Goal: Task Accomplishment & Management: Complete application form

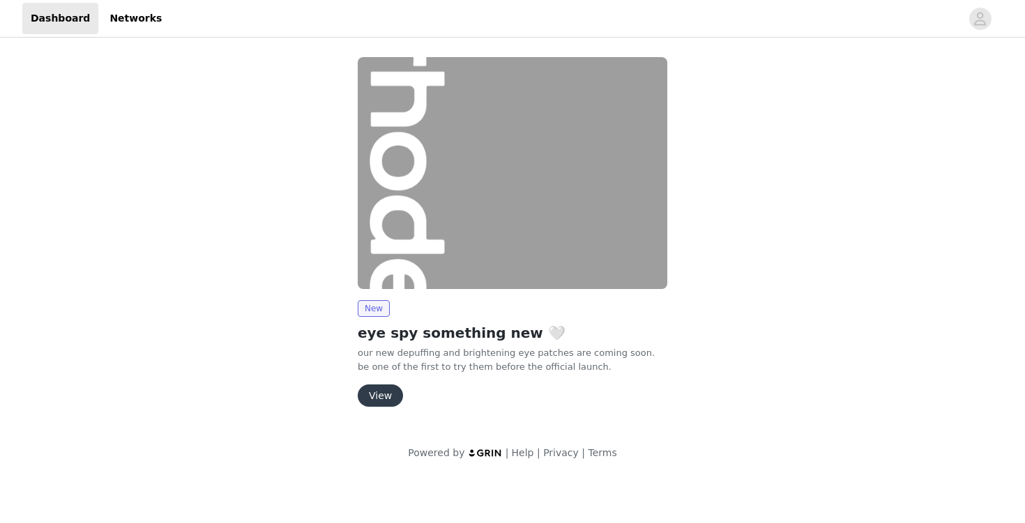
click at [385, 397] on button "View" at bounding box center [380, 396] width 45 height 22
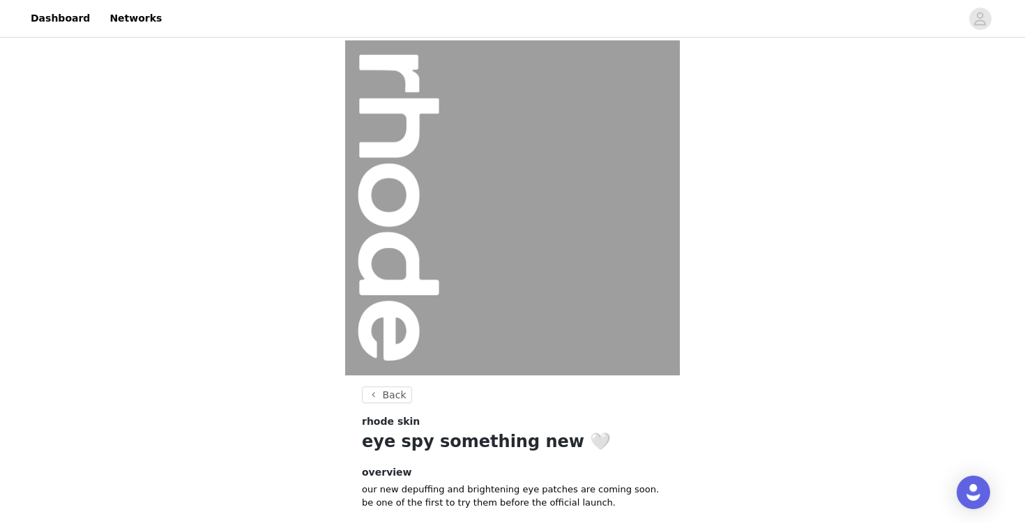
scroll to position [123, 0]
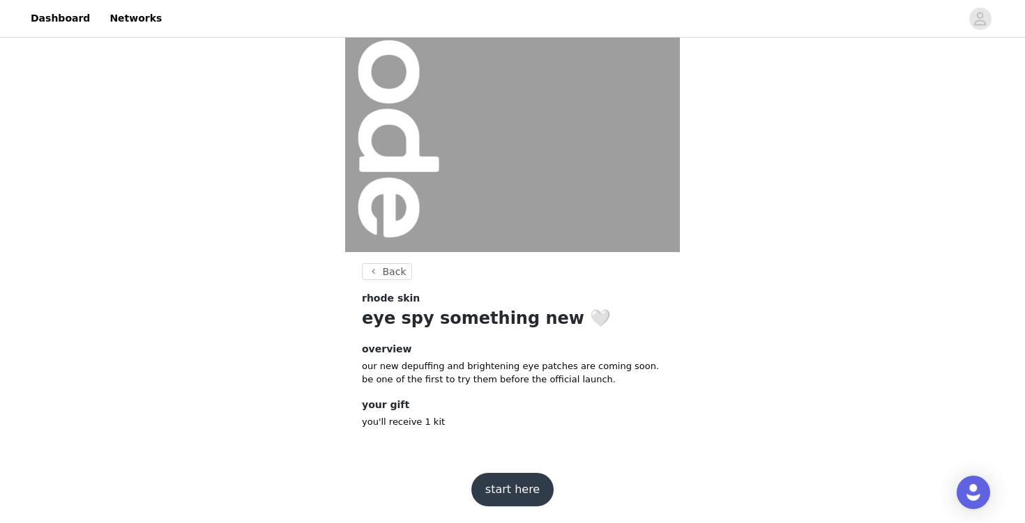
click at [508, 488] on button "start here" at bounding box center [512, 489] width 82 height 33
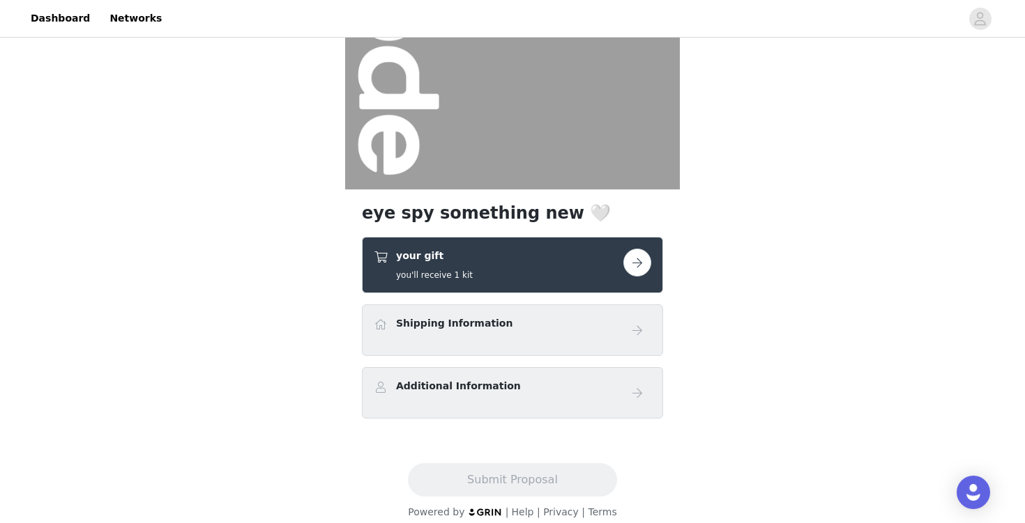
scroll to position [199, 0]
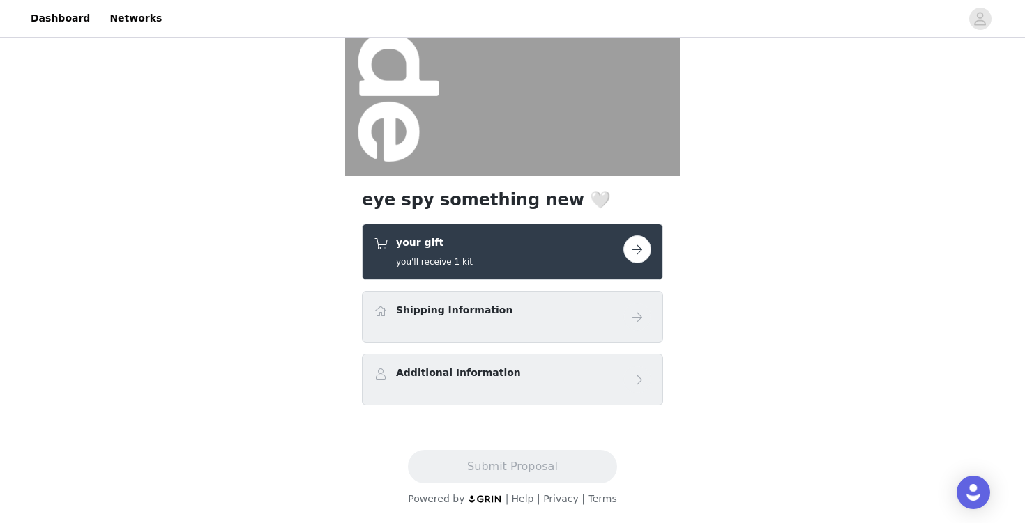
click at [626, 248] on button "button" at bounding box center [637, 250] width 28 height 28
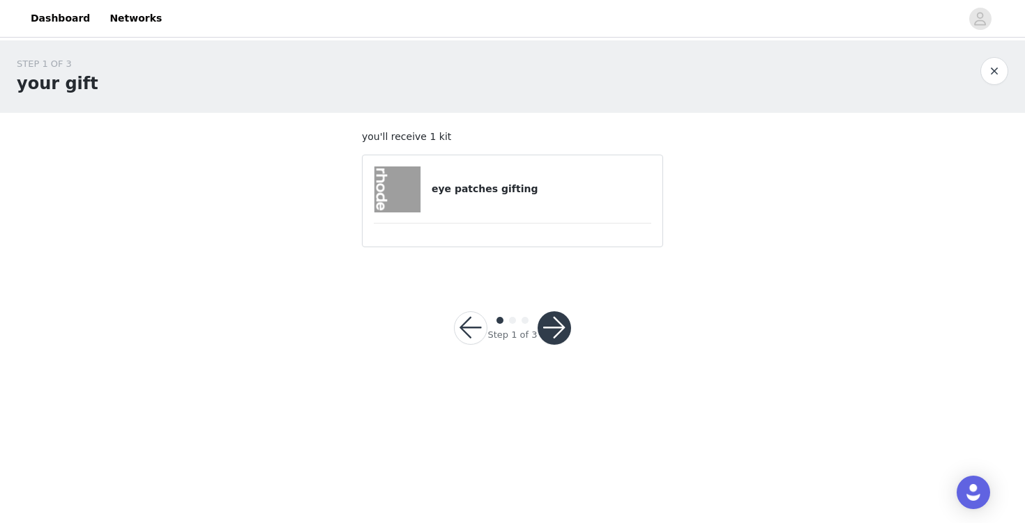
click at [566, 319] on button "button" at bounding box center [553, 328] width 33 height 33
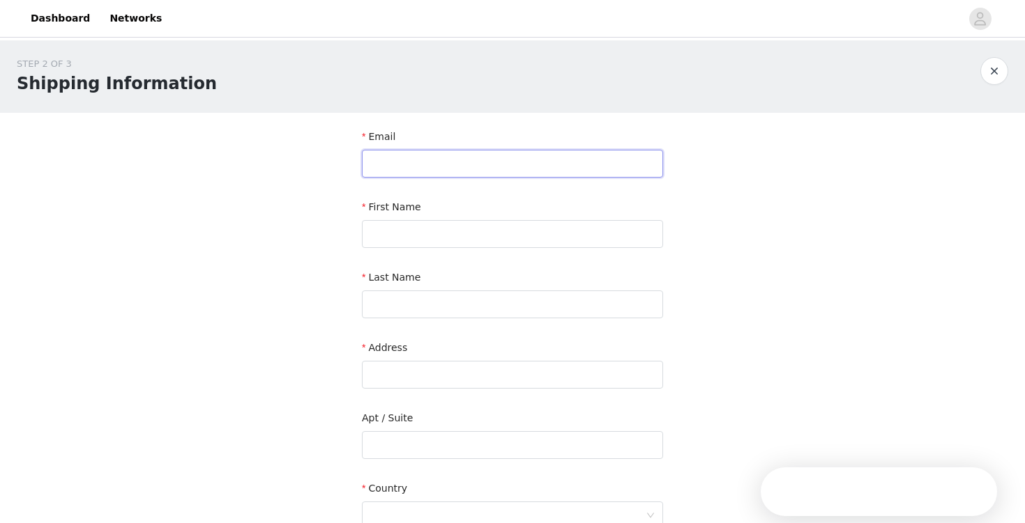
click at [503, 161] on input "text" at bounding box center [512, 164] width 301 height 28
paste input "gabrielle@pearpoptalent.com"
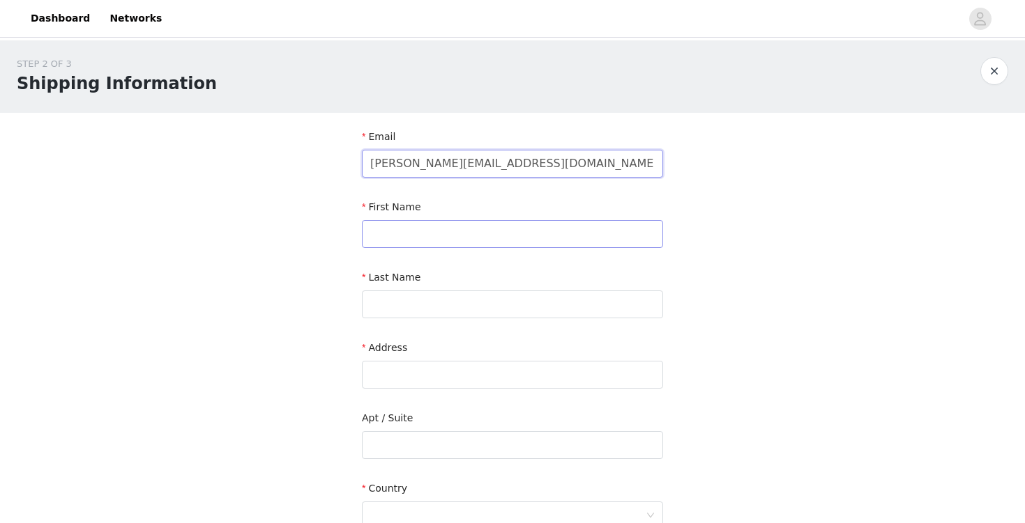
type input "gabrielle@pearpoptalent.com"
click at [446, 233] on input "text" at bounding box center [512, 234] width 301 height 28
click at [439, 371] on input "text" at bounding box center [512, 375] width 301 height 28
paste input "2637 NE Hembree St. McMinnville, OR 97128"
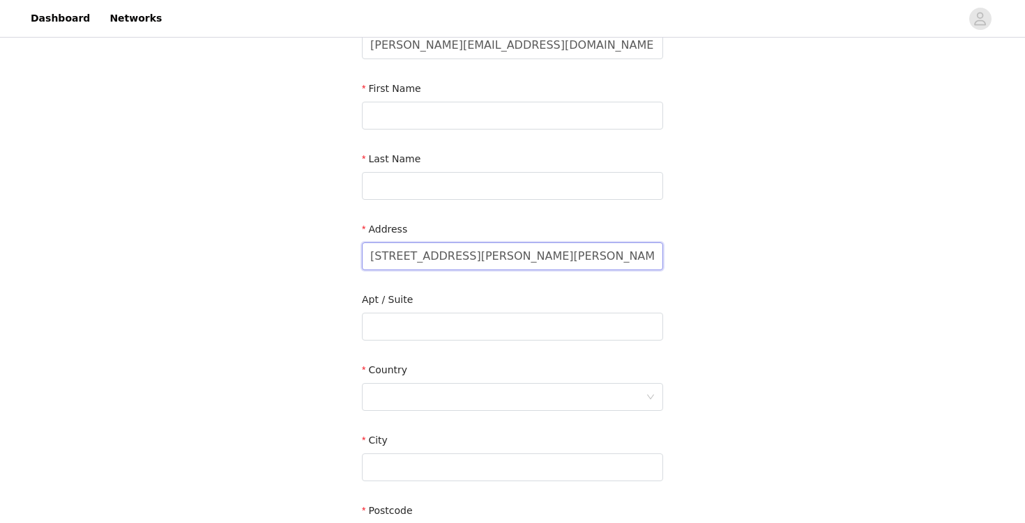
scroll to position [140, 0]
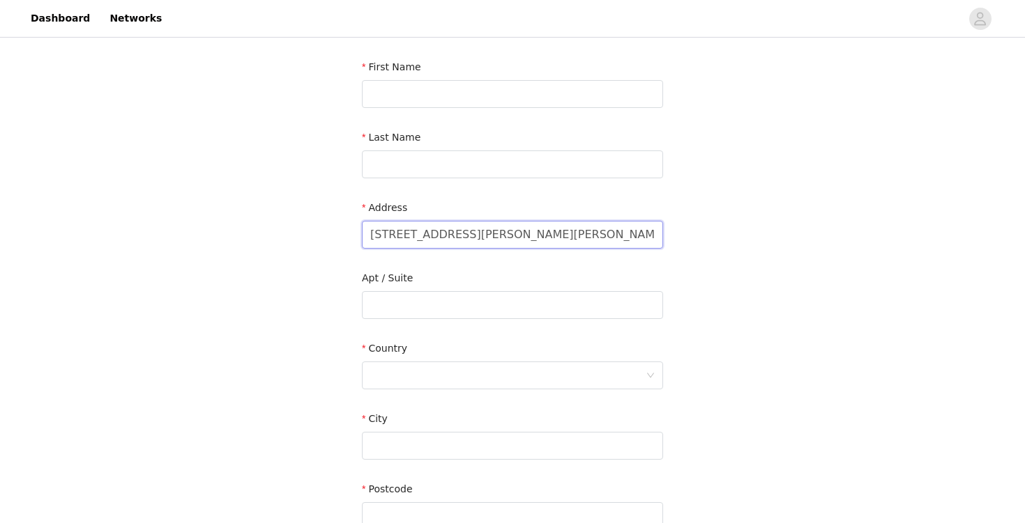
drag, startPoint x: 568, startPoint y: 231, endPoint x: 622, endPoint y: 230, distance: 53.7
click at [622, 231] on input "2637 NE Hembree St. McMinnville, OR 97128" at bounding box center [512, 235] width 301 height 28
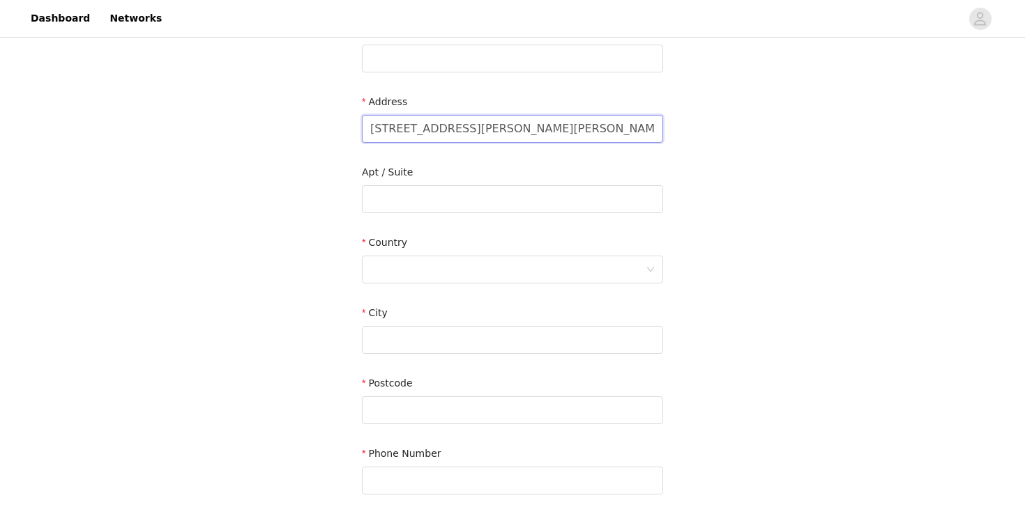
scroll to position [356, 0]
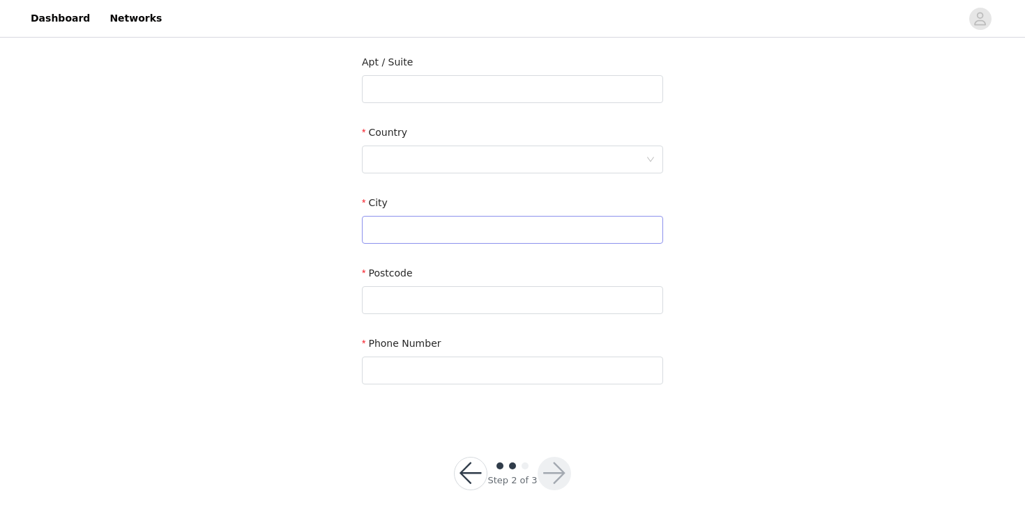
type input "2637 NE Hembree St. McMinnville, OR 97128"
click at [461, 236] on input "text" at bounding box center [512, 230] width 301 height 28
click at [458, 286] on input "text" at bounding box center [512, 300] width 301 height 28
paste input "97128"
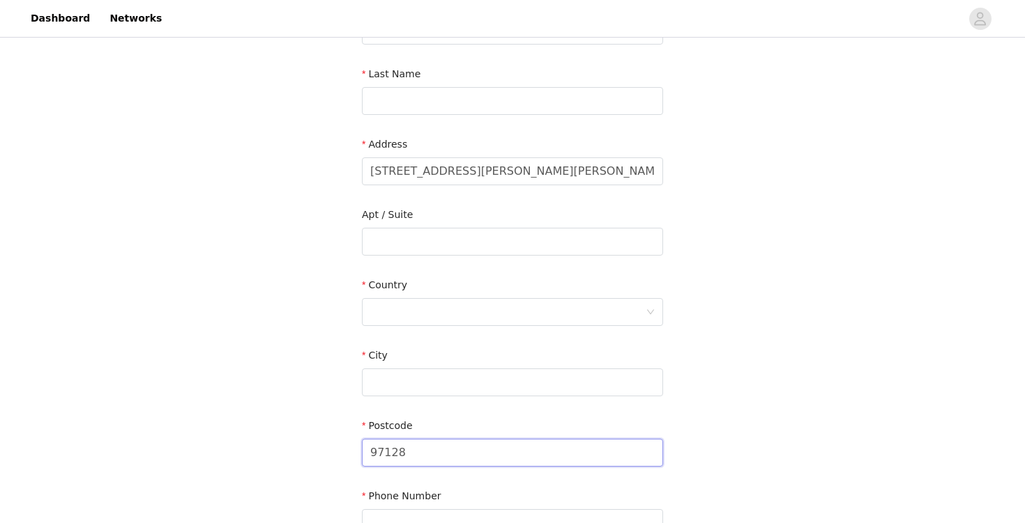
scroll to position [66, 0]
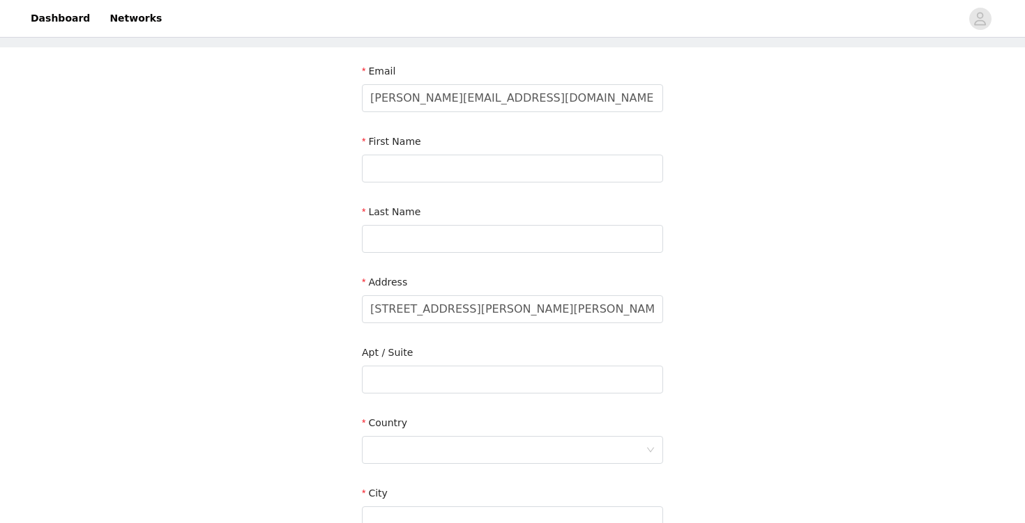
type input "97128"
click at [390, 161] on input "text" at bounding box center [512, 169] width 301 height 28
paste input "Gabrielle Aihara c/o Pearpop Talent"
drag, startPoint x: 417, startPoint y: 169, endPoint x: 610, endPoint y: 169, distance: 192.4
click at [610, 169] on input "Gabrielle Aihara c/o Pearpop Talent" at bounding box center [512, 169] width 301 height 28
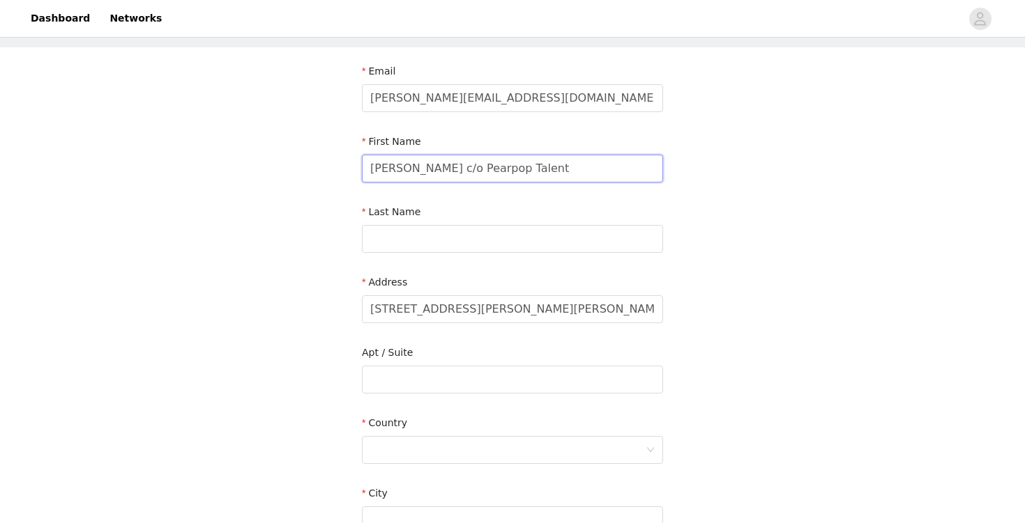
type input "Gabrielle Aihara c/o Pearpop Talent"
click at [473, 254] on div "Last Name" at bounding box center [512, 232] width 301 height 54
click at [461, 243] on input "text" at bounding box center [512, 239] width 301 height 28
paste input "Aihara c/o Pearpop Talent"
type input "Aihara c/o Pearpop Talent"
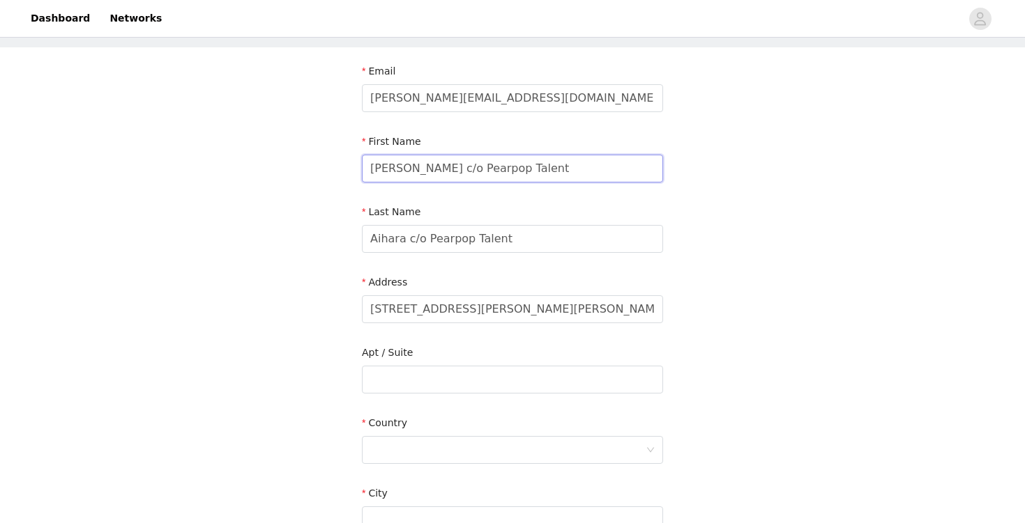
drag, startPoint x: 418, startPoint y: 167, endPoint x: 662, endPoint y: 154, distance: 244.3
click at [660, 155] on input "Gabrielle Aihara c/o Pearpop Talent" at bounding box center [512, 169] width 301 height 28
click at [415, 174] on input "Gabrielle Aihara c/o Pearpop Talent" at bounding box center [512, 169] width 301 height 28
drag, startPoint x: 416, startPoint y: 165, endPoint x: 572, endPoint y: 164, distance: 156.1
click at [572, 165] on input "Gabrielle Aihara c/o Pearpop Talent" at bounding box center [512, 169] width 301 height 28
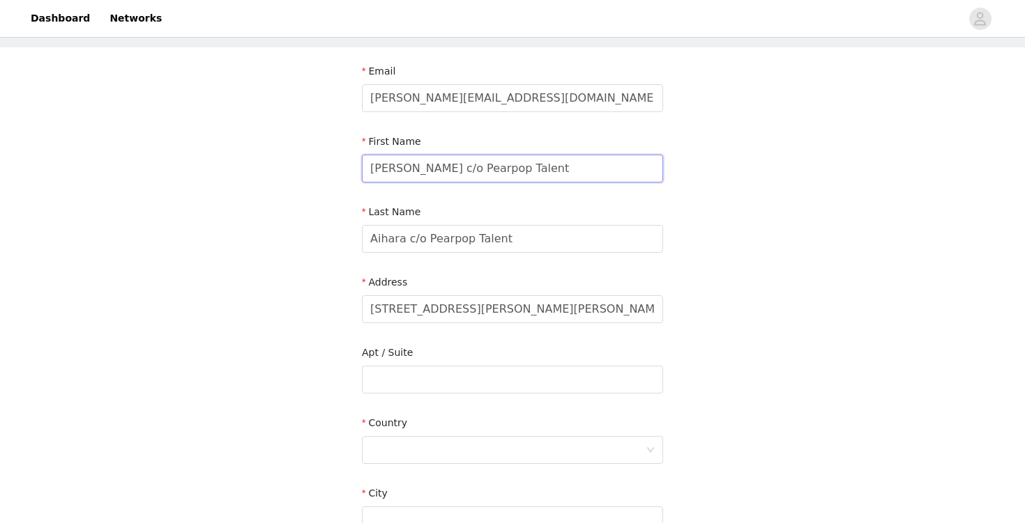
drag, startPoint x: 570, startPoint y: 169, endPoint x: 420, endPoint y: 171, distance: 150.6
click at [420, 171] on input "Gabrielle Aihara c/o Pearpop Talent" at bounding box center [512, 169] width 301 height 28
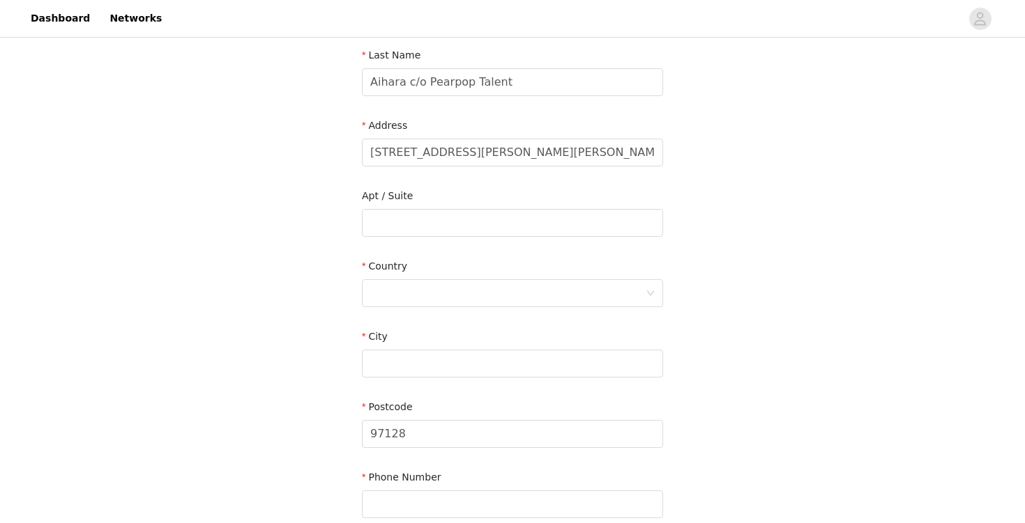
scroll to position [282, 0]
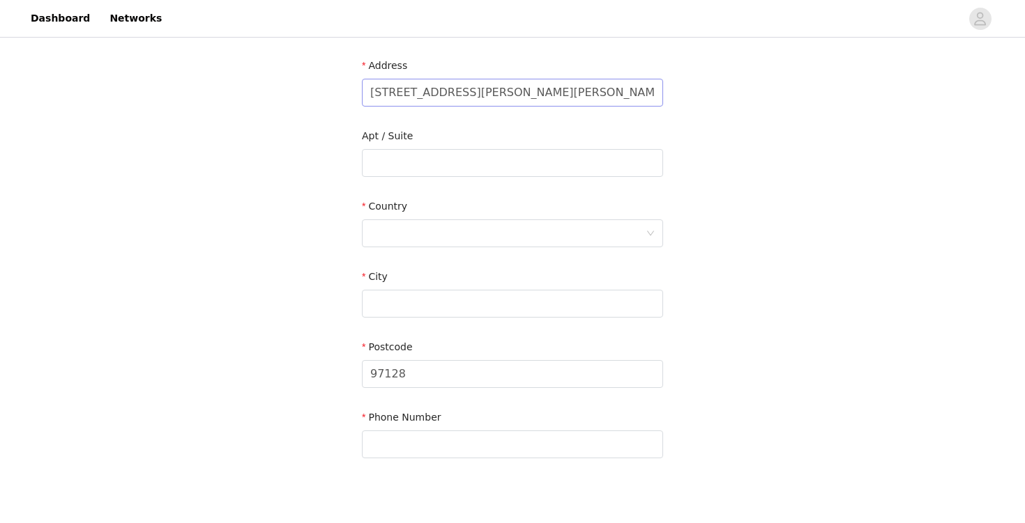
type input "Gabrielle"
drag, startPoint x: 542, startPoint y: 93, endPoint x: 483, endPoint y: 92, distance: 59.2
click at [483, 92] on input "2637 NE Hembree St. McMinnville, OR 97128" at bounding box center [512, 93] width 301 height 28
click at [452, 289] on div "City" at bounding box center [512, 297] width 301 height 54
click at [452, 295] on input "text" at bounding box center [512, 304] width 301 height 28
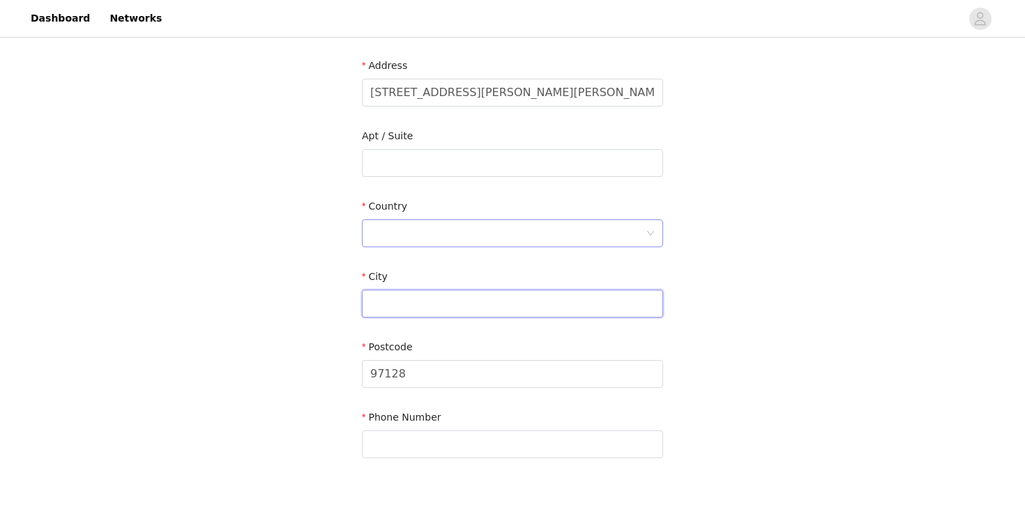
paste input "McMinnville"
type input "McMinnville"
click at [470, 240] on div at bounding box center [507, 233] width 275 height 26
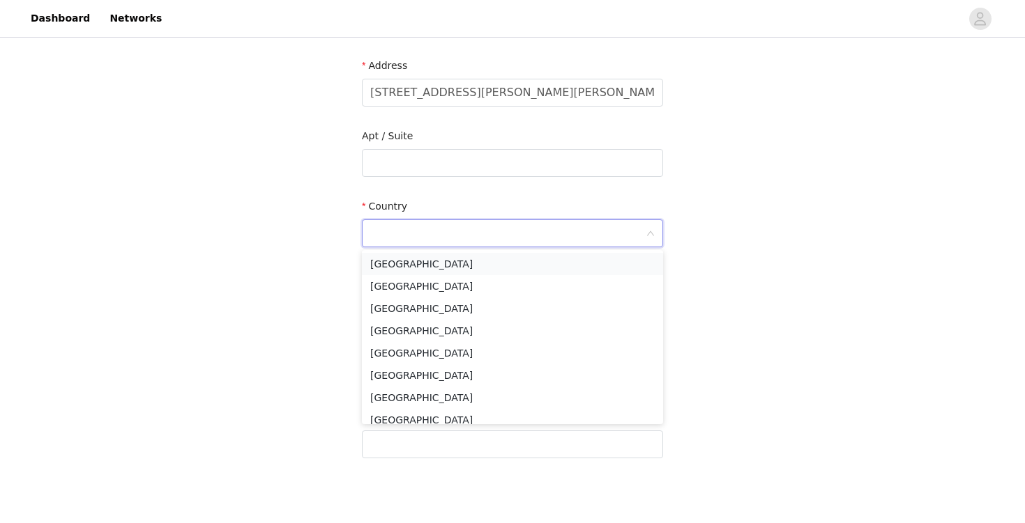
click at [473, 264] on li "United States" at bounding box center [512, 264] width 301 height 22
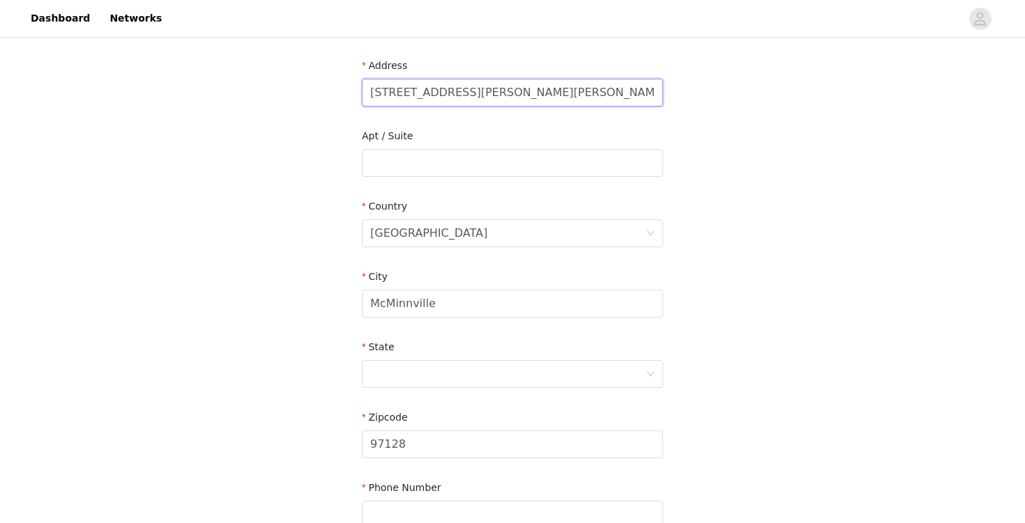
drag, startPoint x: 484, startPoint y: 93, endPoint x: 629, endPoint y: 93, distance: 145.0
click at [629, 93] on input "2637 NE Hembree St. McMinnville, OR 97128" at bounding box center [512, 93] width 301 height 28
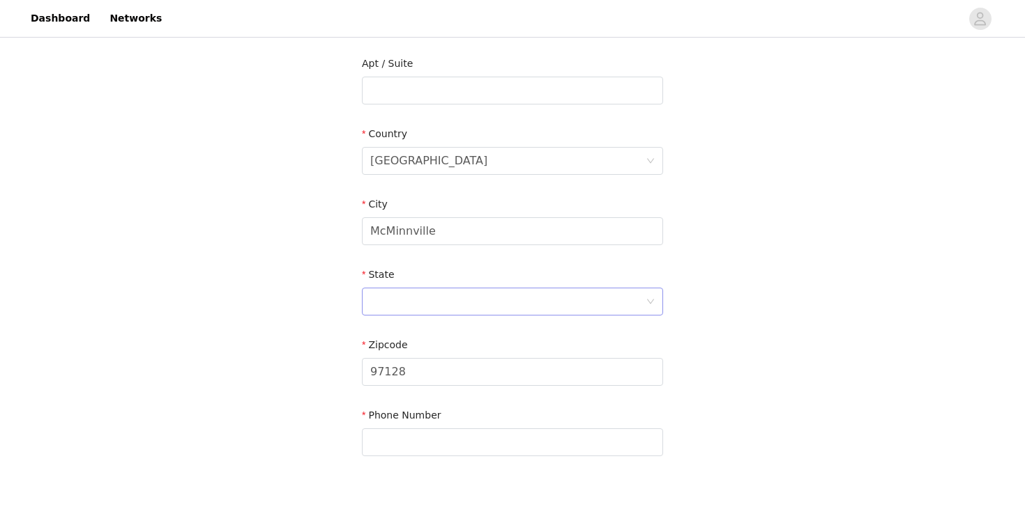
scroll to position [301, 0]
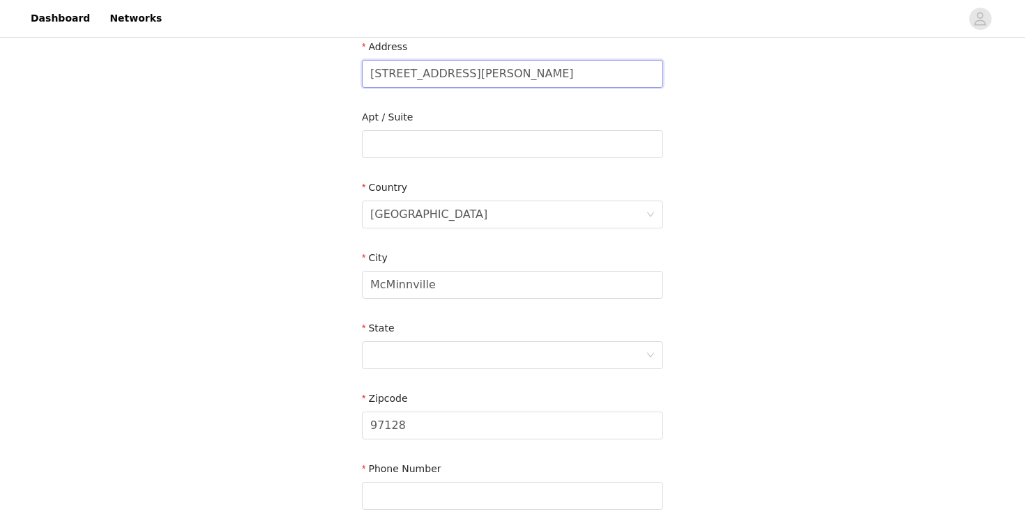
type input "2637 NE Hembree St."
click at [433, 342] on div at bounding box center [507, 355] width 275 height 26
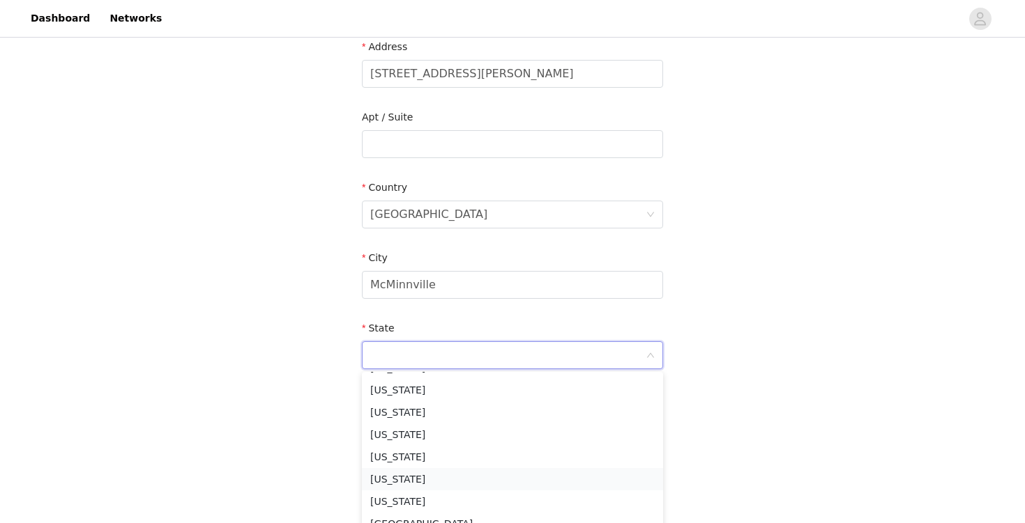
scroll to position [988, 0]
click at [454, 402] on li "Oregon" at bounding box center [512, 401] width 301 height 22
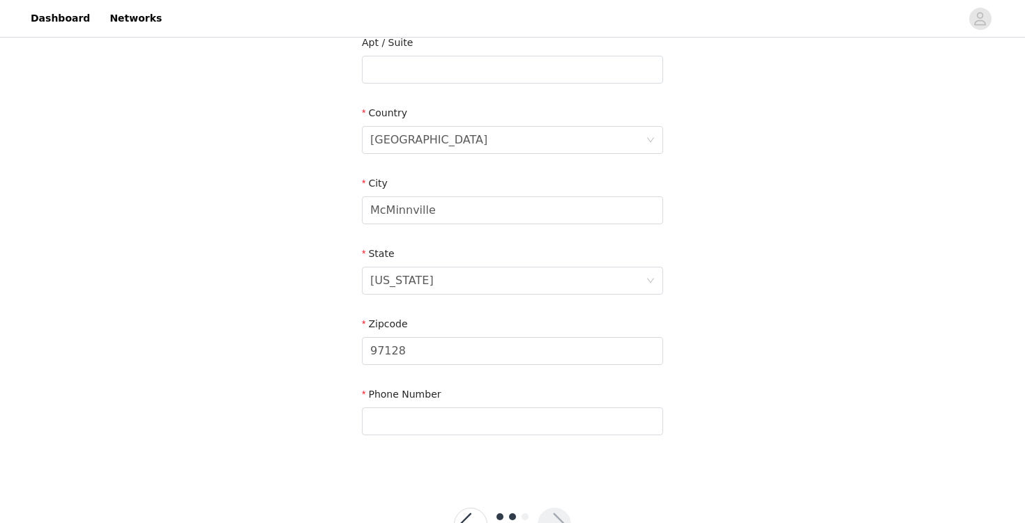
scroll to position [399, 0]
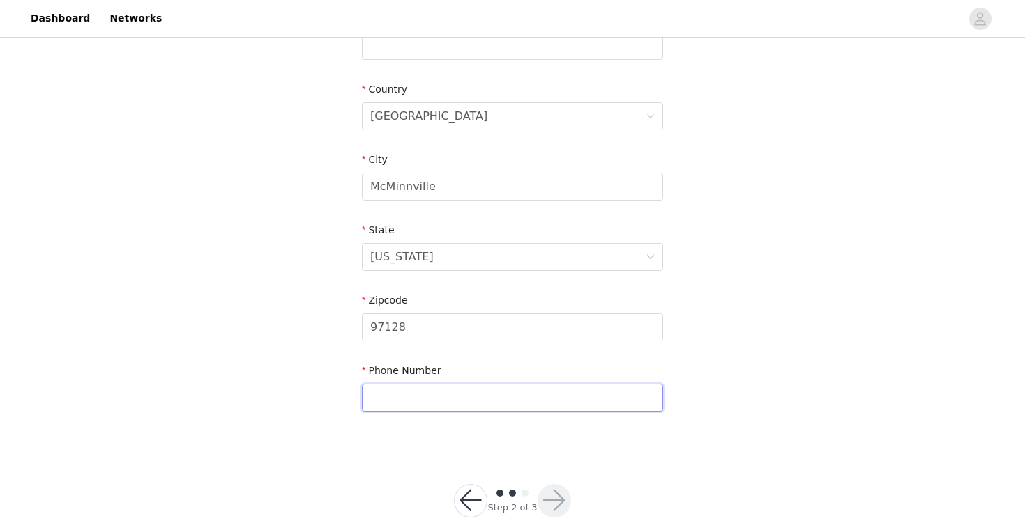
click at [606, 403] on input "text" at bounding box center [512, 398] width 301 height 28
click at [796, 361] on div "STEP 2 OF 3 Shipping Information Email gabrielle@pearpoptalent.com First Name G…" at bounding box center [512, 46] width 1025 height 810
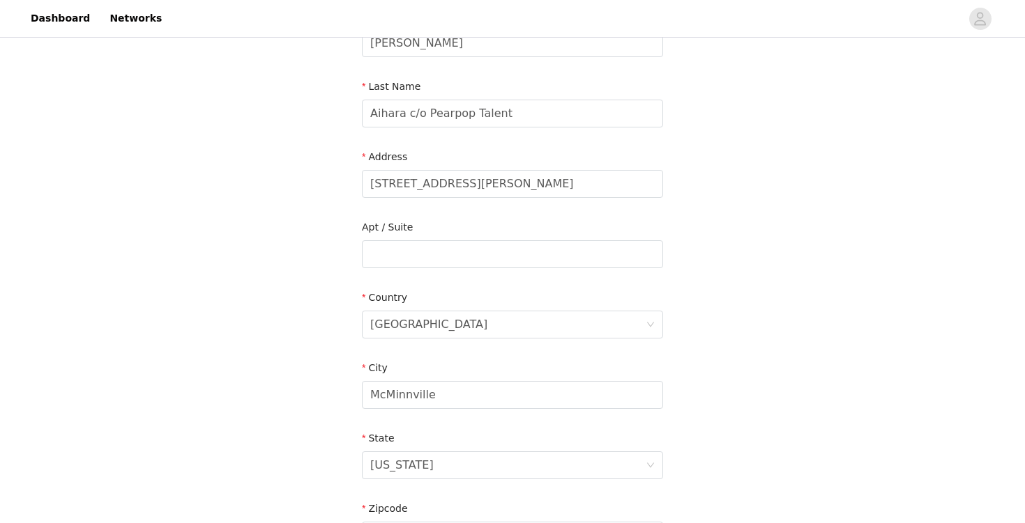
scroll to position [427, 0]
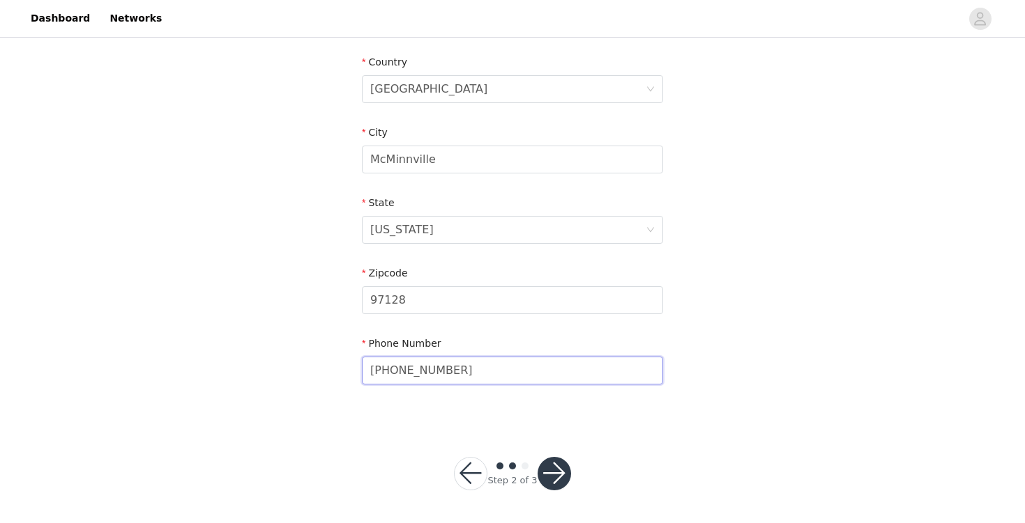
click at [434, 378] on input "248-563-1673" at bounding box center [512, 371] width 301 height 28
paste input "‭+1 (808) 277-1117‬"
type input "‭+1 (808) 277-1117‬"
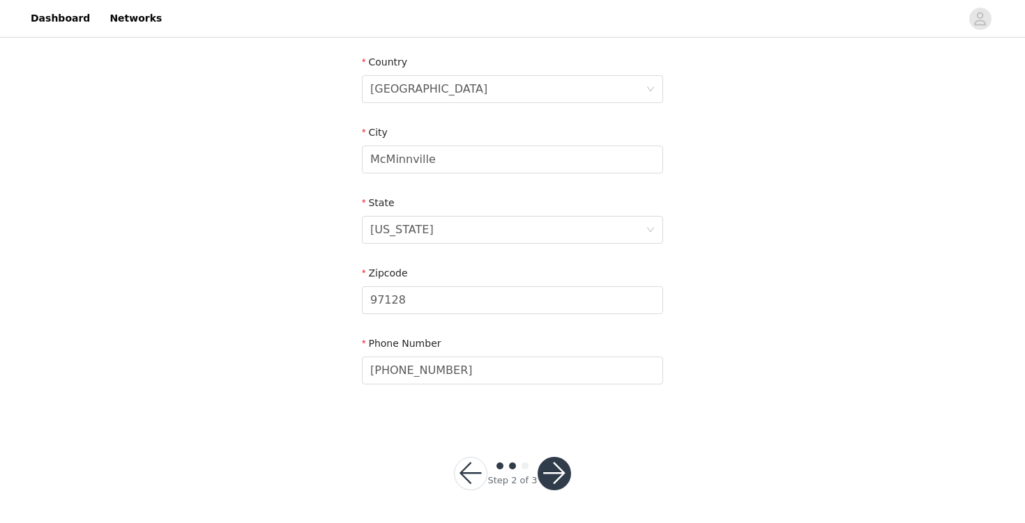
click at [567, 477] on button "button" at bounding box center [553, 473] width 33 height 33
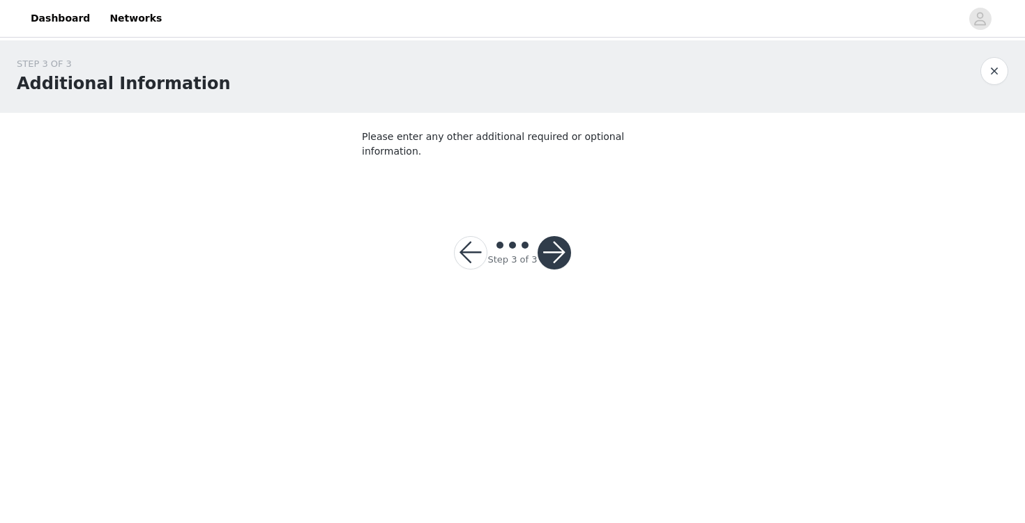
click at [548, 239] on button "button" at bounding box center [553, 252] width 33 height 33
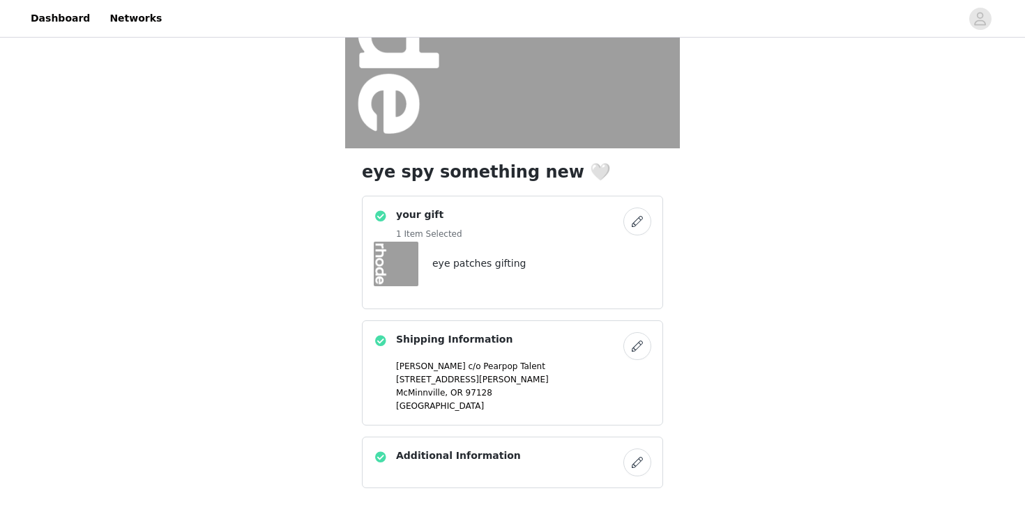
scroll to position [309, 0]
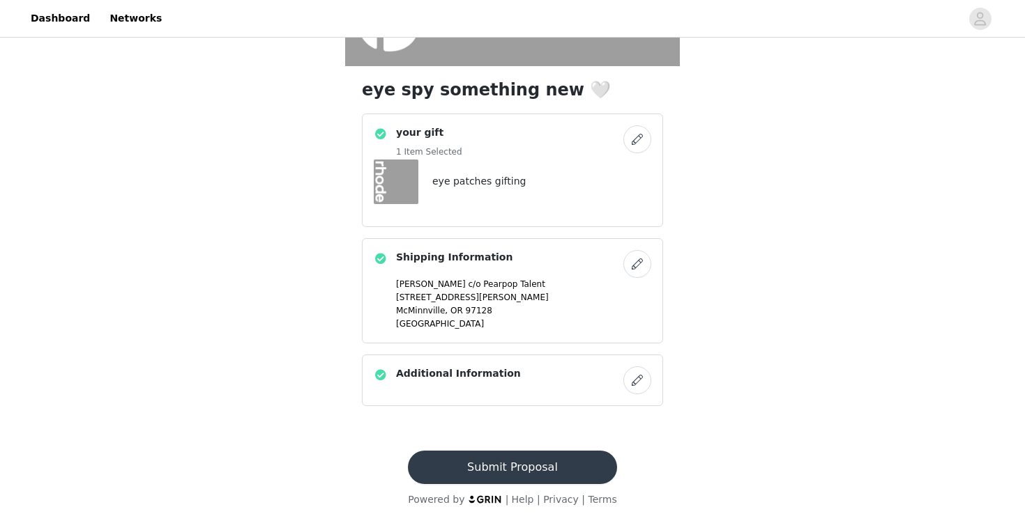
click at [509, 473] on button "Submit Proposal" at bounding box center [512, 467] width 208 height 33
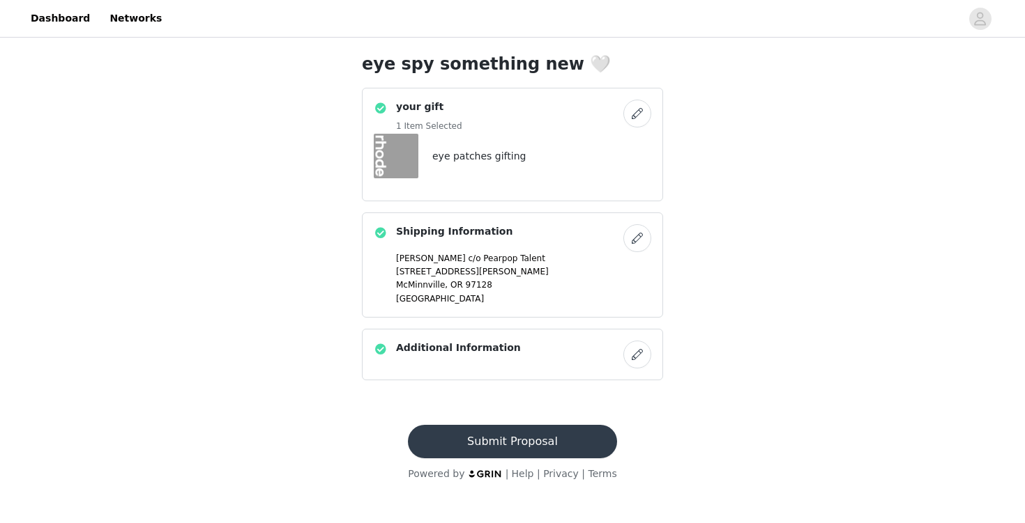
scroll to position [0, 0]
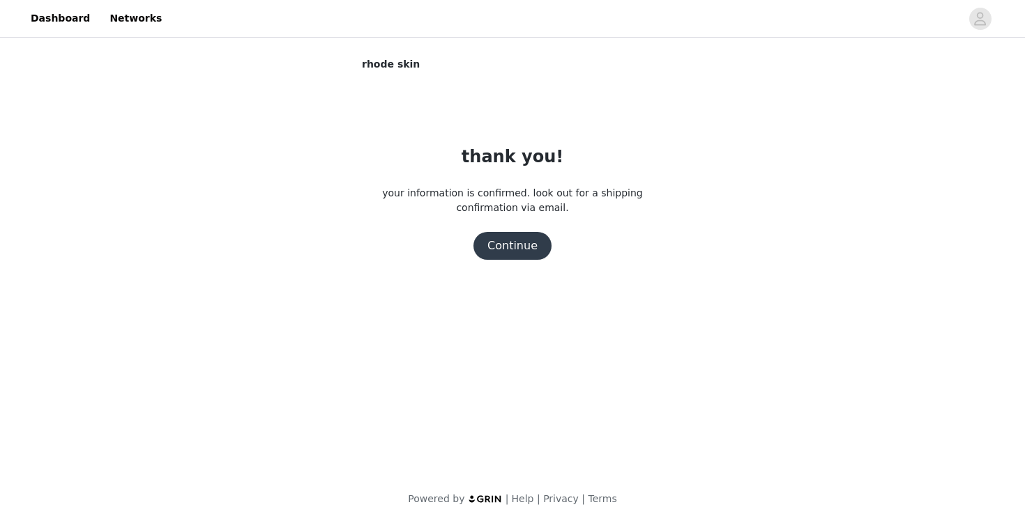
click at [539, 247] on button "Continue" at bounding box center [512, 246] width 78 height 28
